Goal: Transaction & Acquisition: Register for event/course

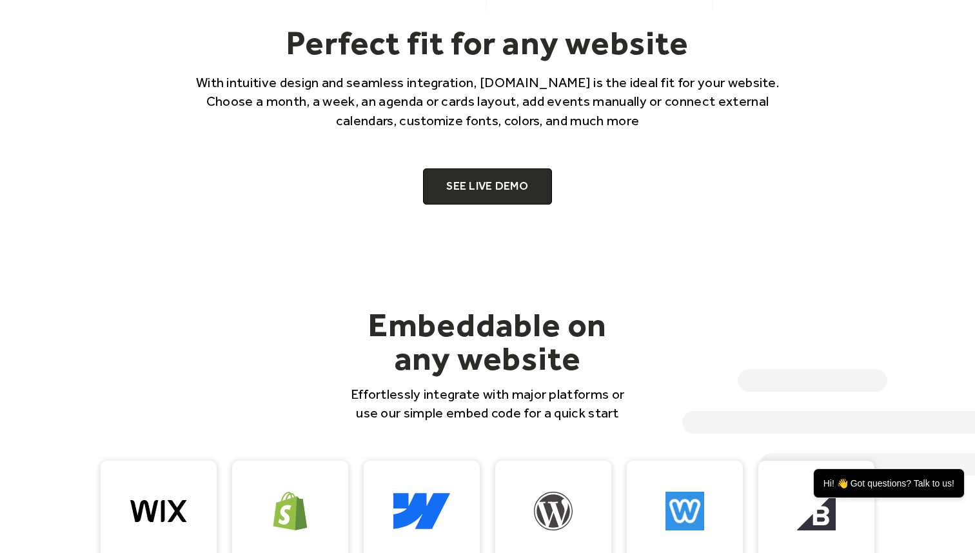
scroll to position [888, 0]
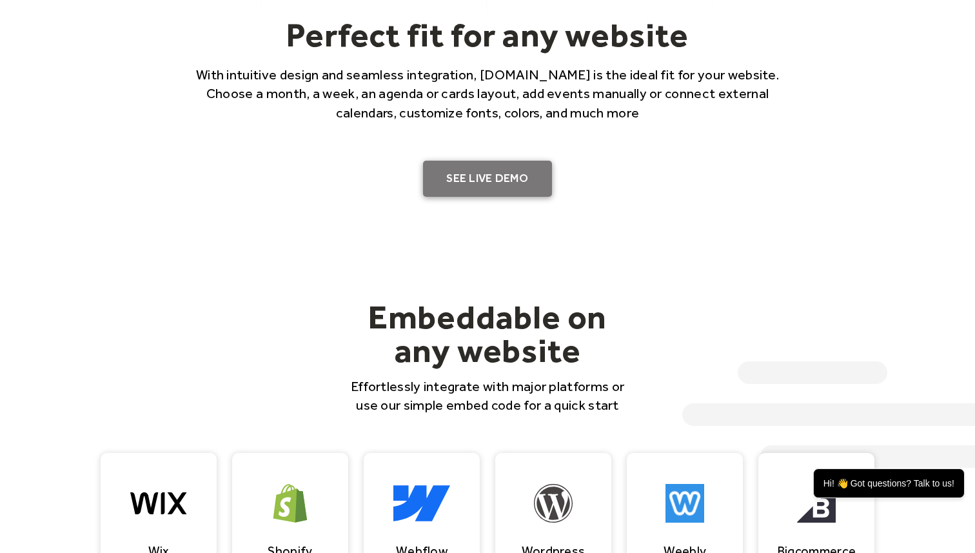
click at [480, 186] on link "SEE LIVE DEMO" at bounding box center [487, 179] width 129 height 36
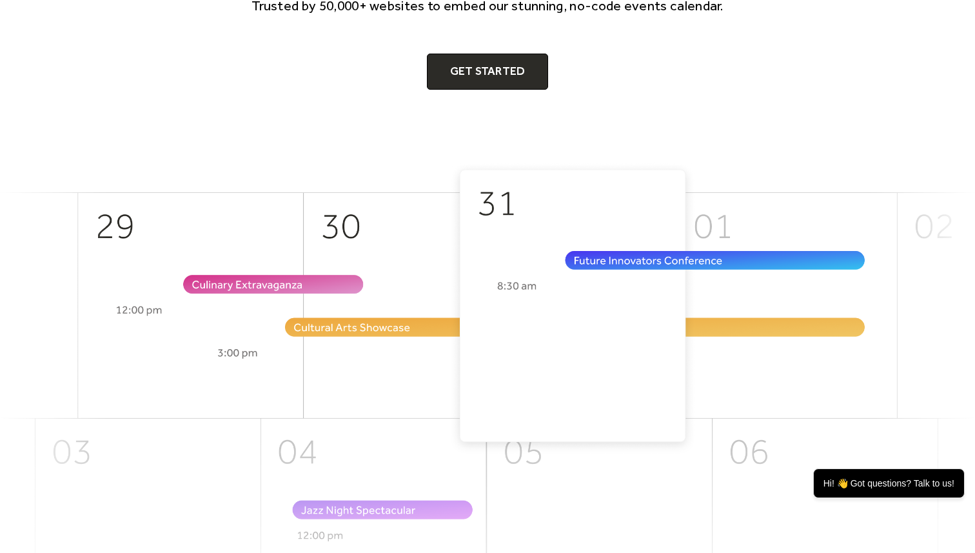
scroll to position [0, 0]
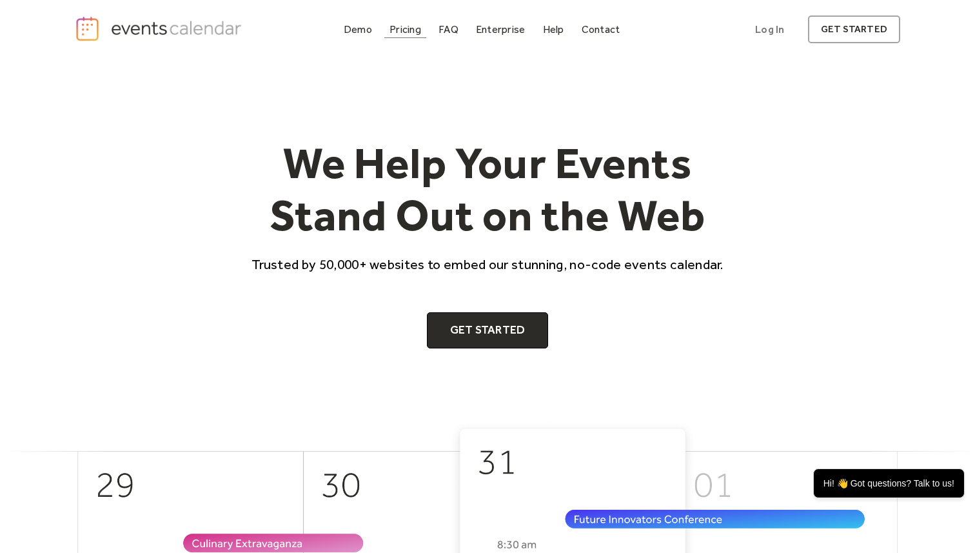
click at [404, 26] on div "Pricing" at bounding box center [406, 29] width 32 height 7
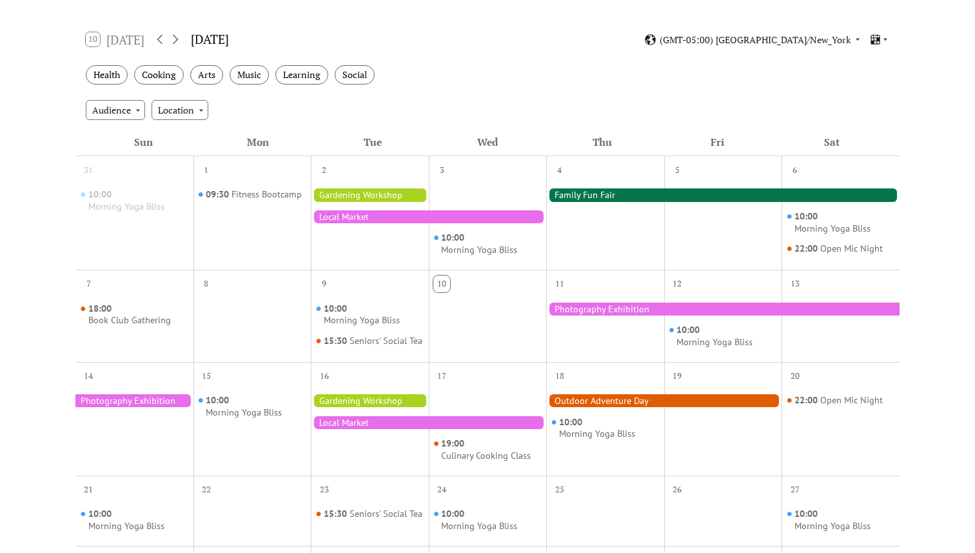
scroll to position [203, 0]
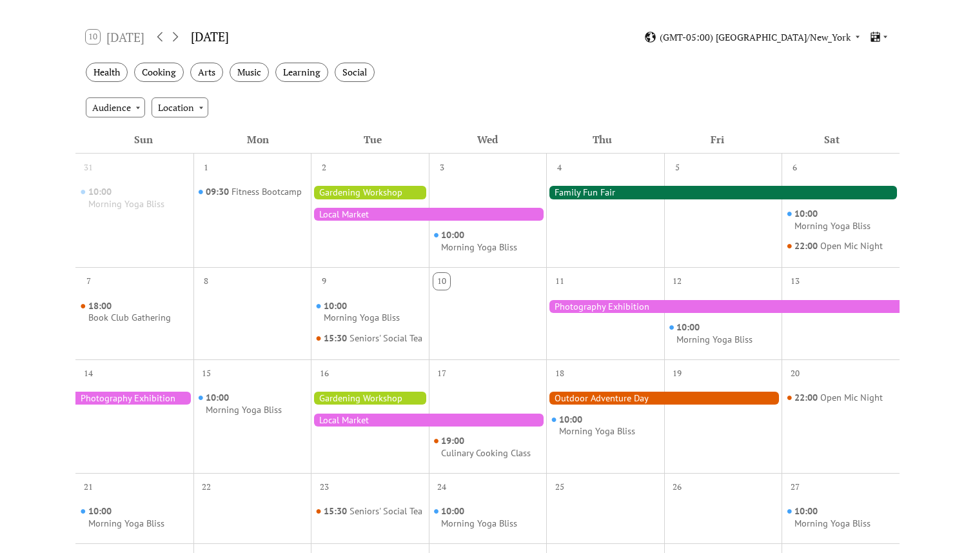
click at [359, 248] on div at bounding box center [370, 219] width 118 height 83
click at [132, 98] on div "Audience" at bounding box center [115, 106] width 59 height 19
click at [354, 212] on div at bounding box center [428, 214] width 235 height 13
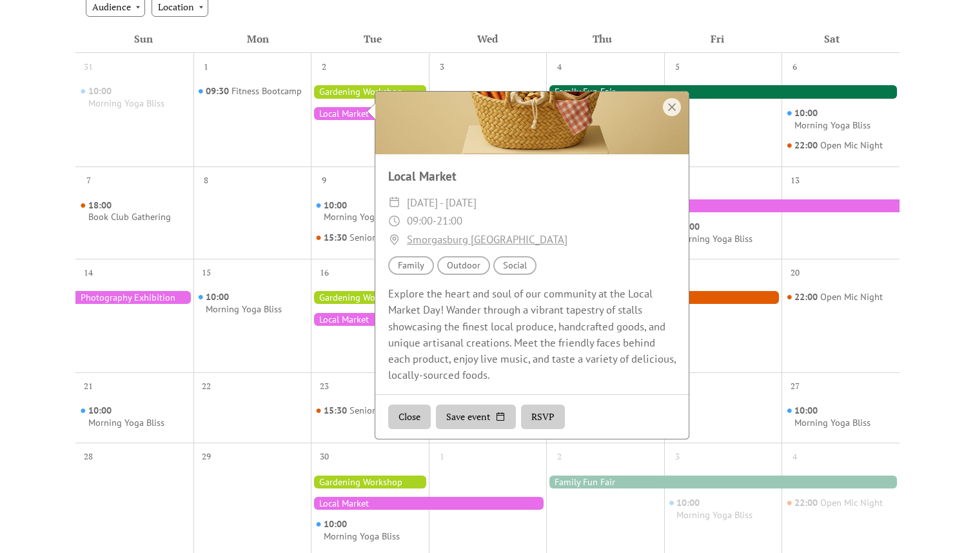
scroll to position [353, 0]
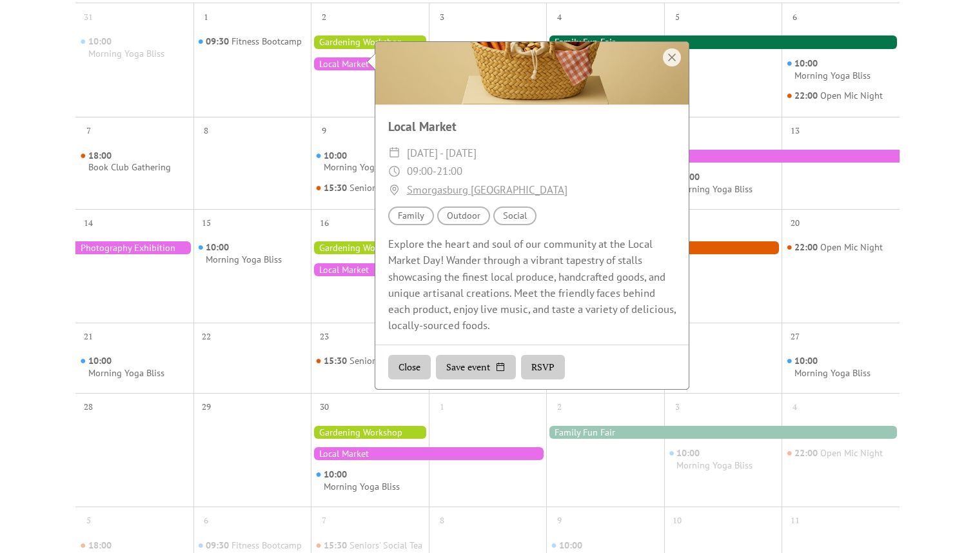
click at [408, 362] on button "Close" at bounding box center [409, 367] width 43 height 25
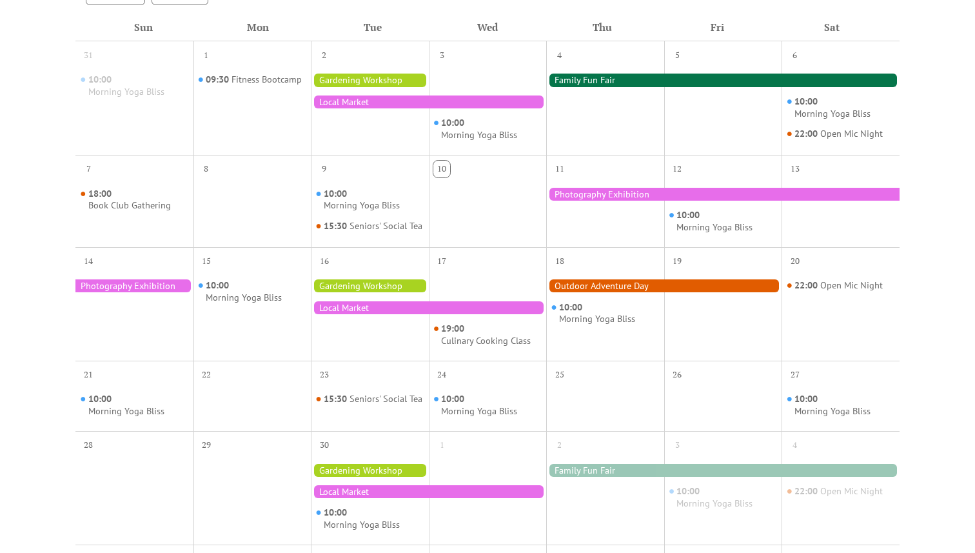
scroll to position [297, 0]
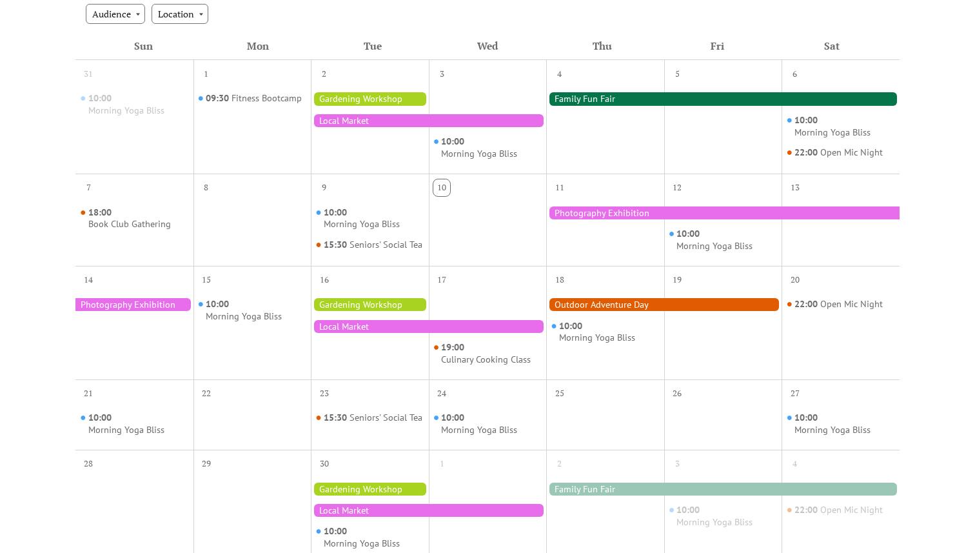
click at [431, 120] on div at bounding box center [428, 120] width 235 height 13
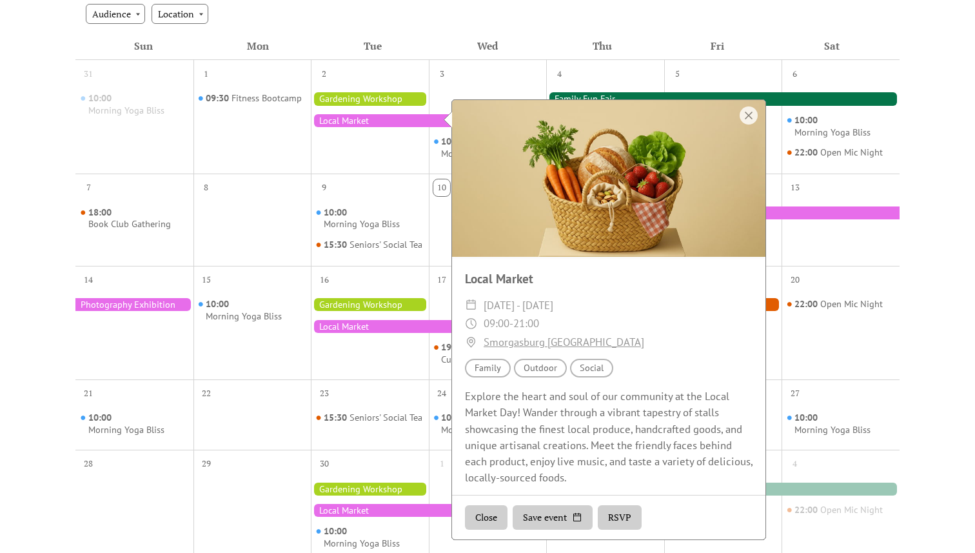
click at [568, 521] on button "Save event" at bounding box center [553, 517] width 80 height 25
click at [430, 333] on div at bounding box center [428, 326] width 235 height 13
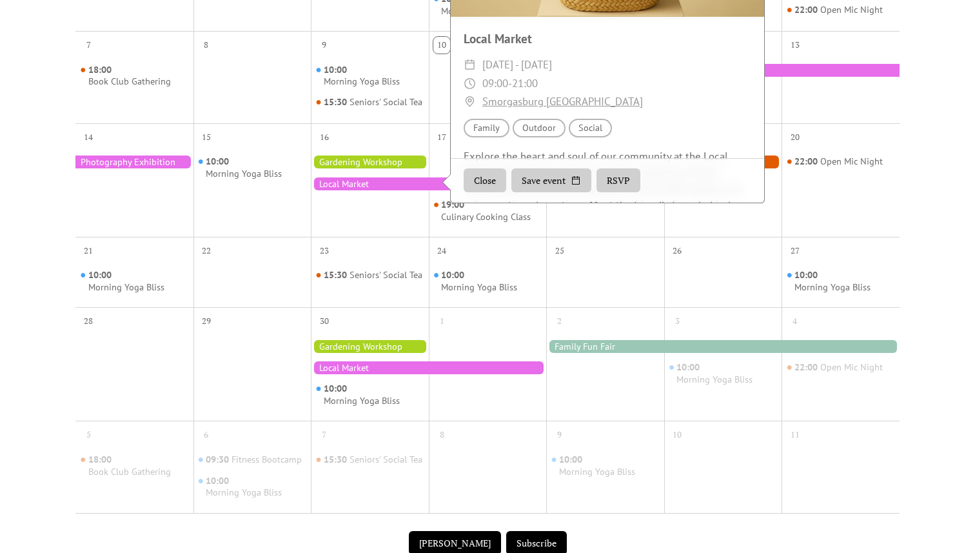
click at [429, 332] on div "30" at bounding box center [370, 319] width 118 height 25
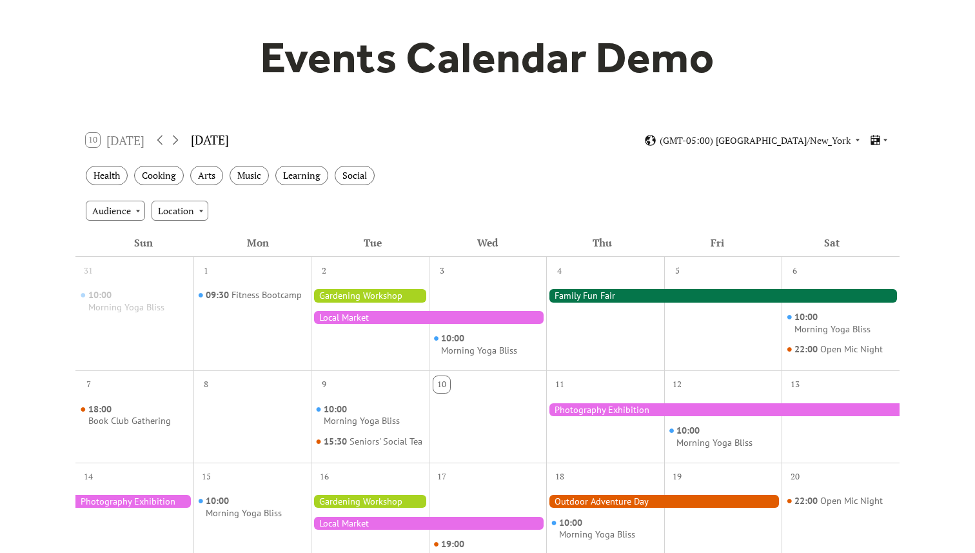
scroll to position [113, 0]
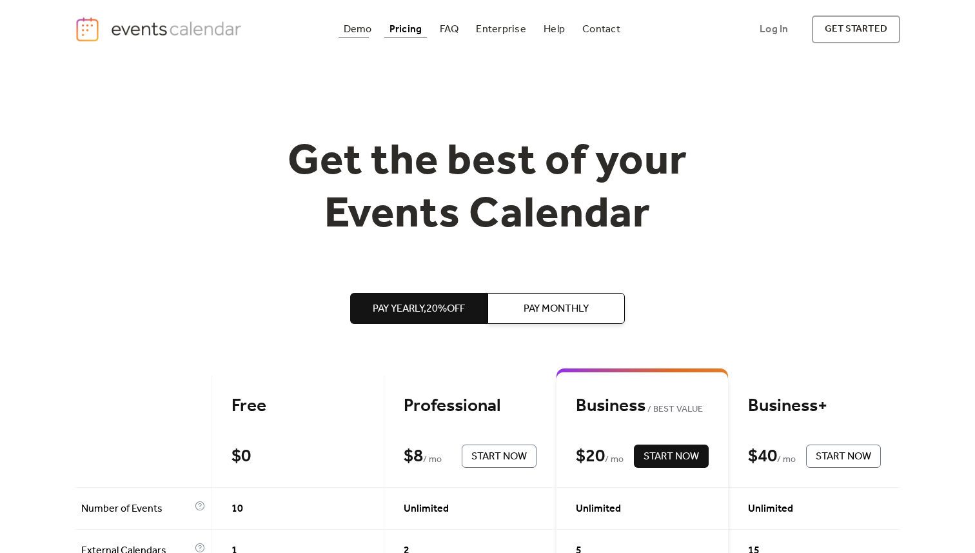
click at [363, 33] on div "Demo" at bounding box center [358, 29] width 28 height 7
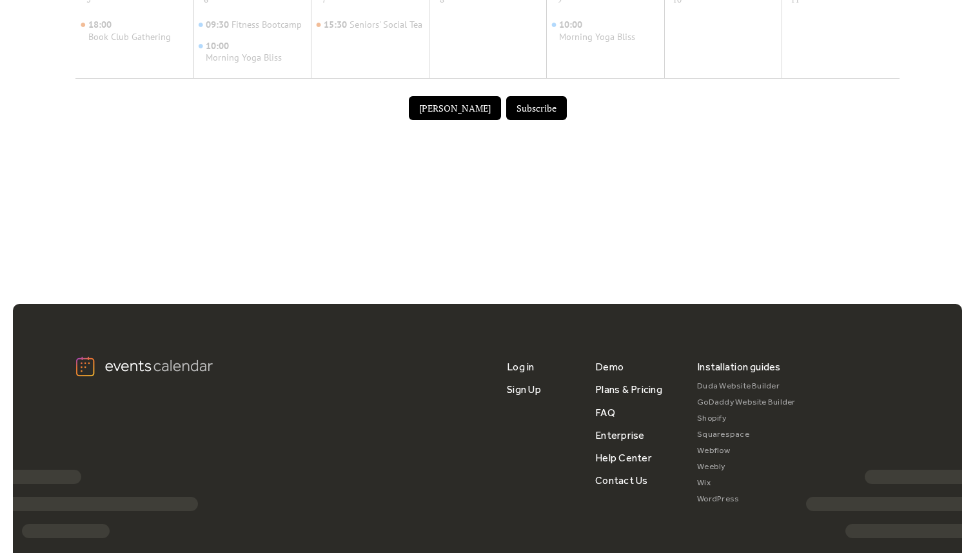
scroll to position [860, 0]
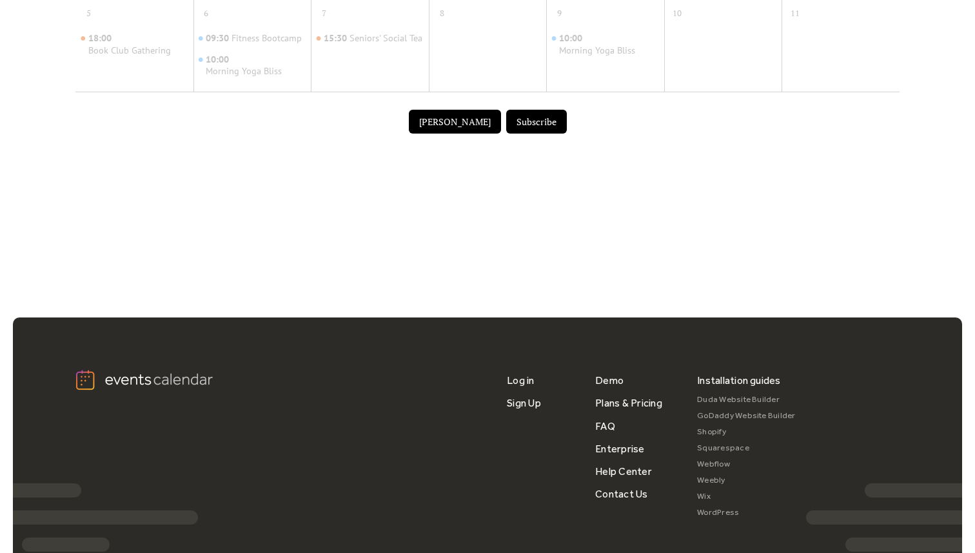
click at [466, 133] on button "Submit Event" at bounding box center [455, 122] width 92 height 25
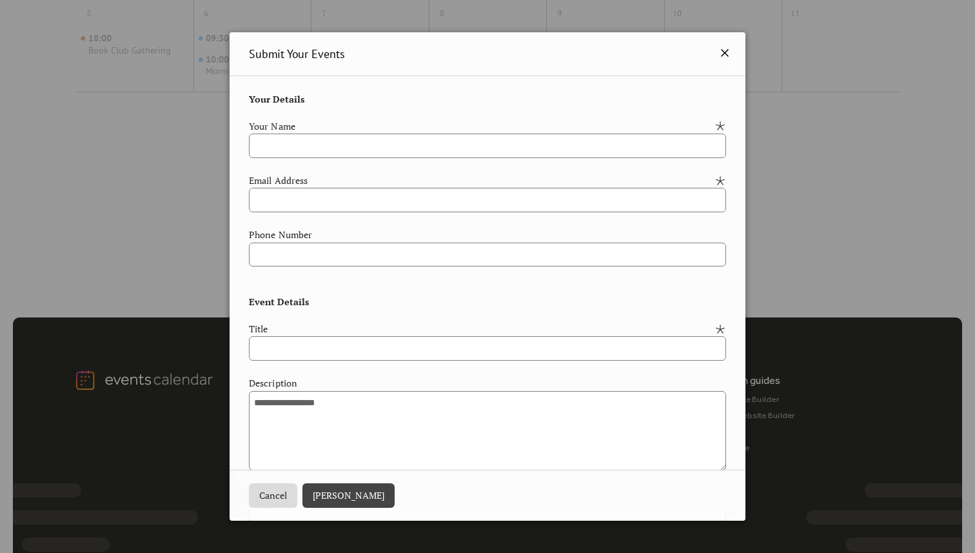
click at [721, 53] on icon at bounding box center [725, 53] width 8 height 8
